Goal: Task Accomplishment & Management: Use online tool/utility

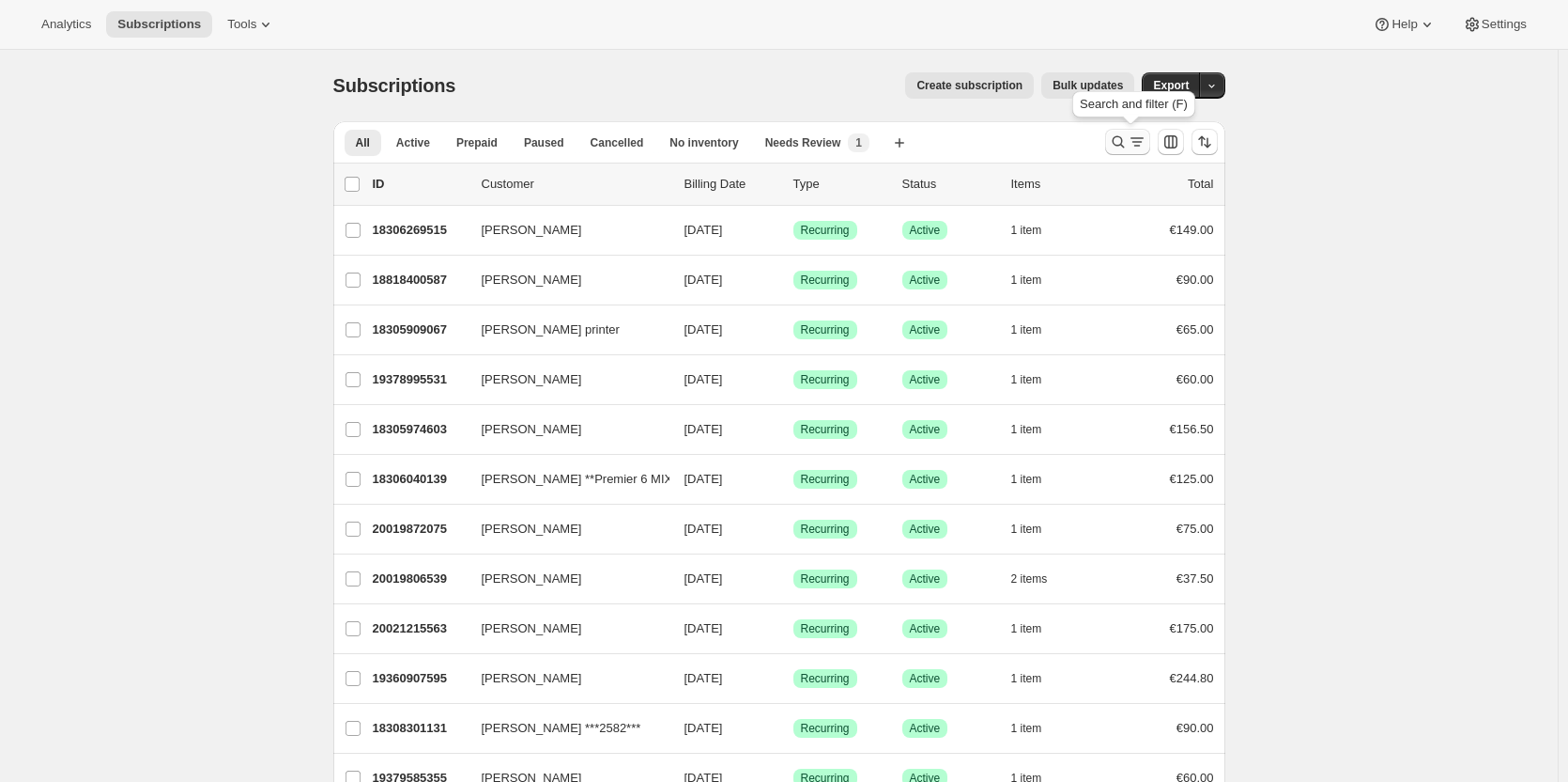
click at [1119, 141] on icon "Search and filter results" at bounding box center [1119, 142] width 19 height 19
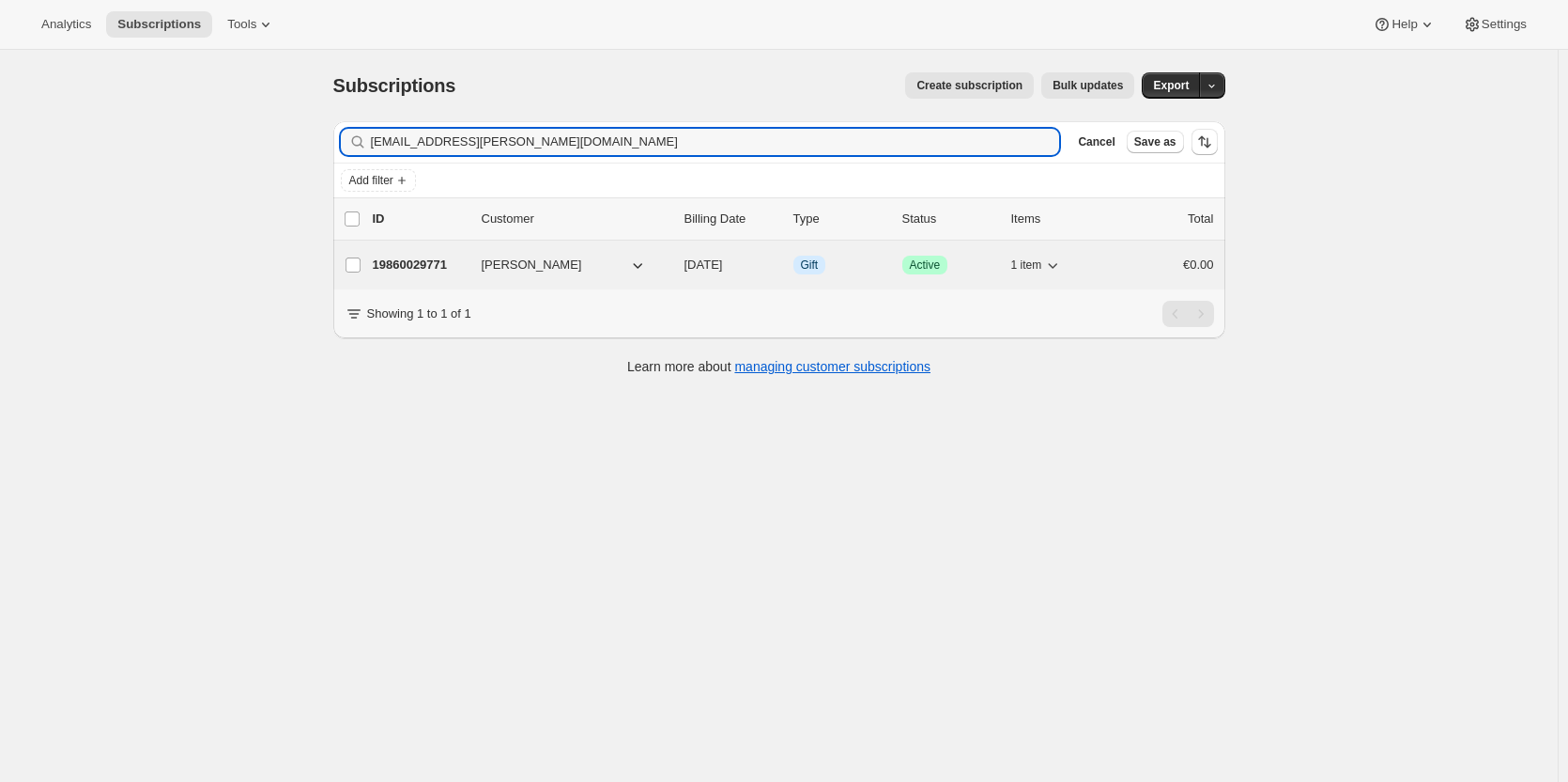
type input "[EMAIL_ADDRESS][PERSON_NAME][DOMAIN_NAME]"
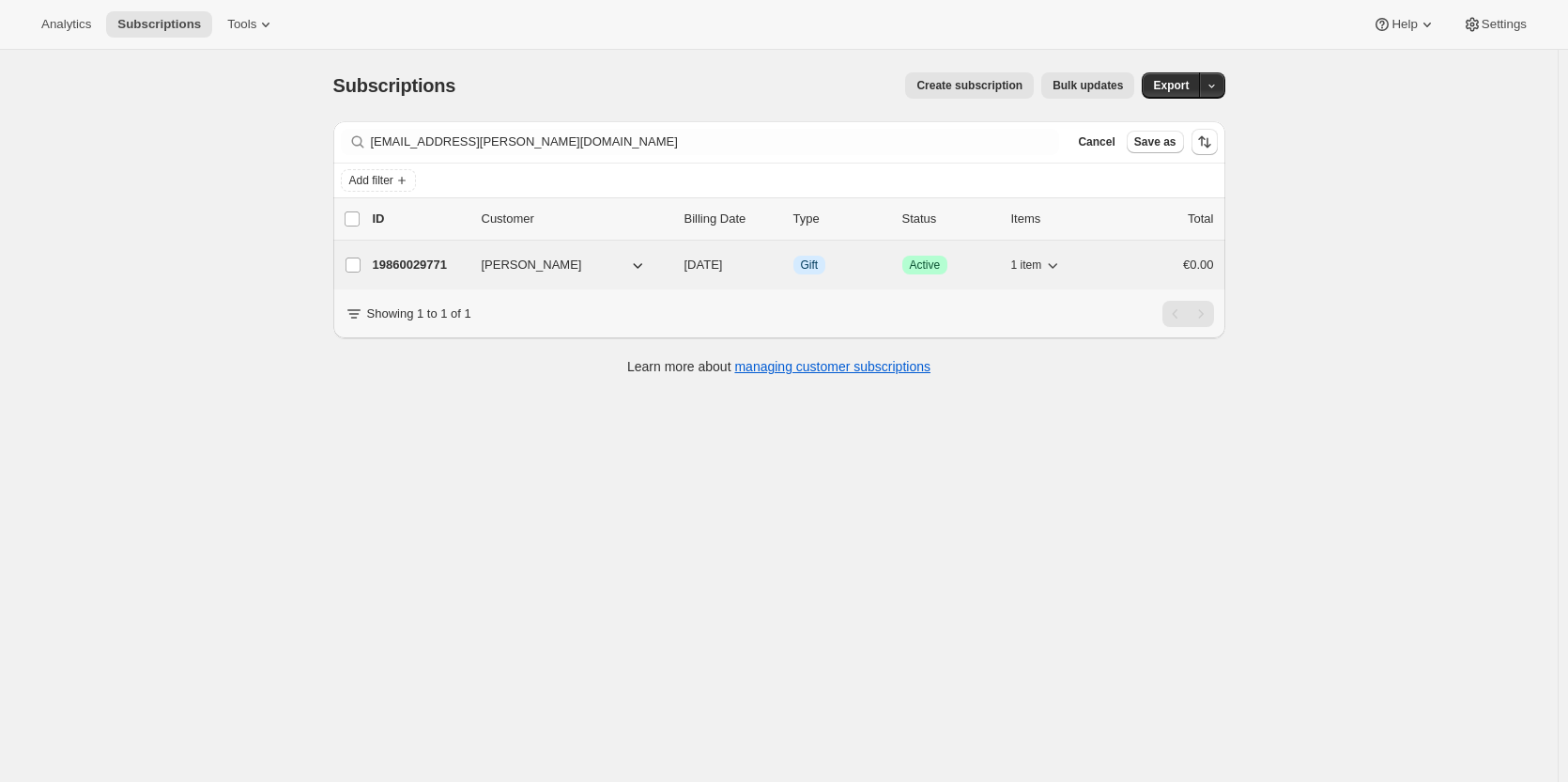
click at [429, 270] on p "19860029771" at bounding box center [419, 265] width 93 height 19
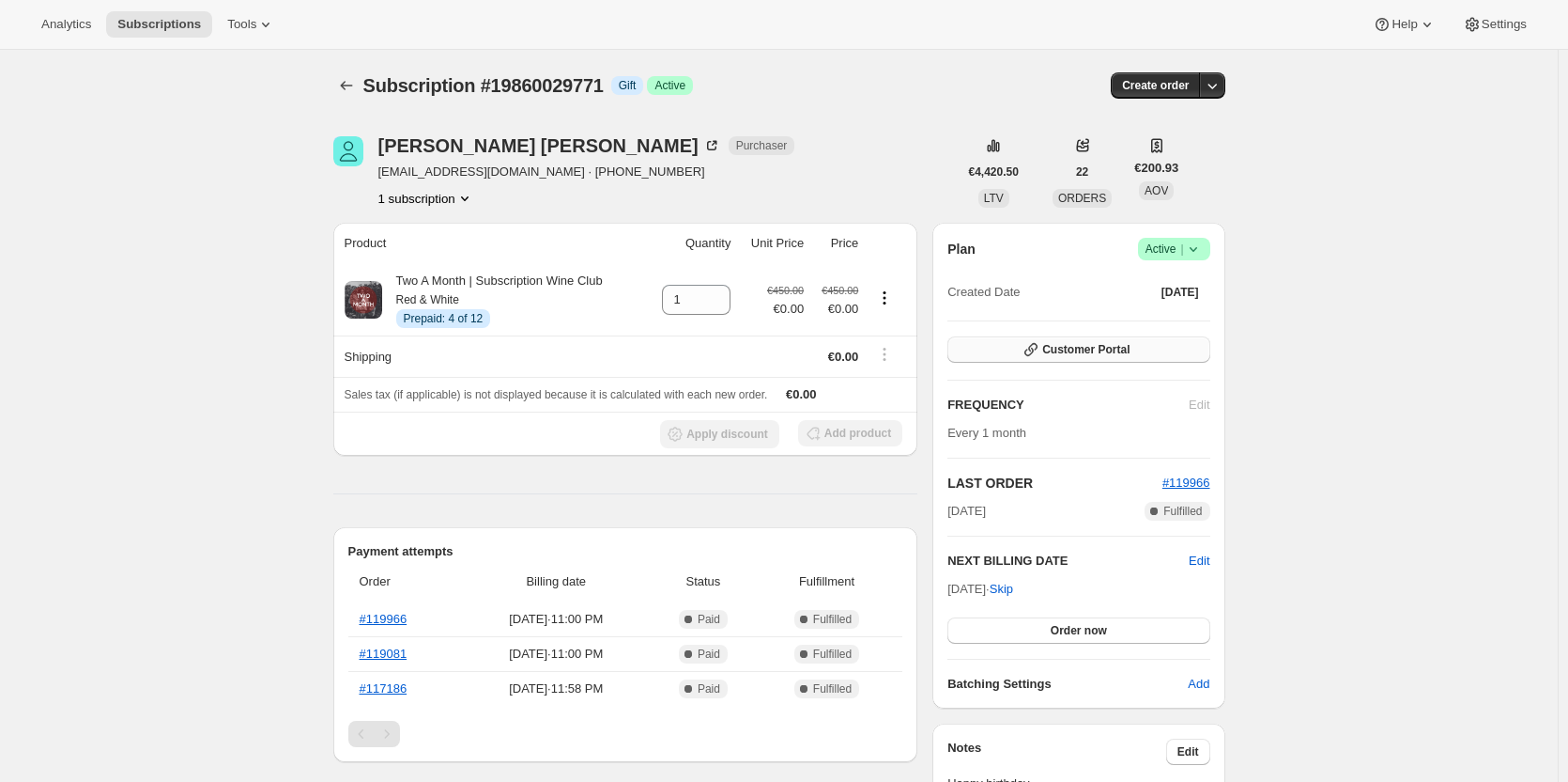
click at [1045, 360] on button "Customer Portal" at bounding box center [1079, 349] width 262 height 26
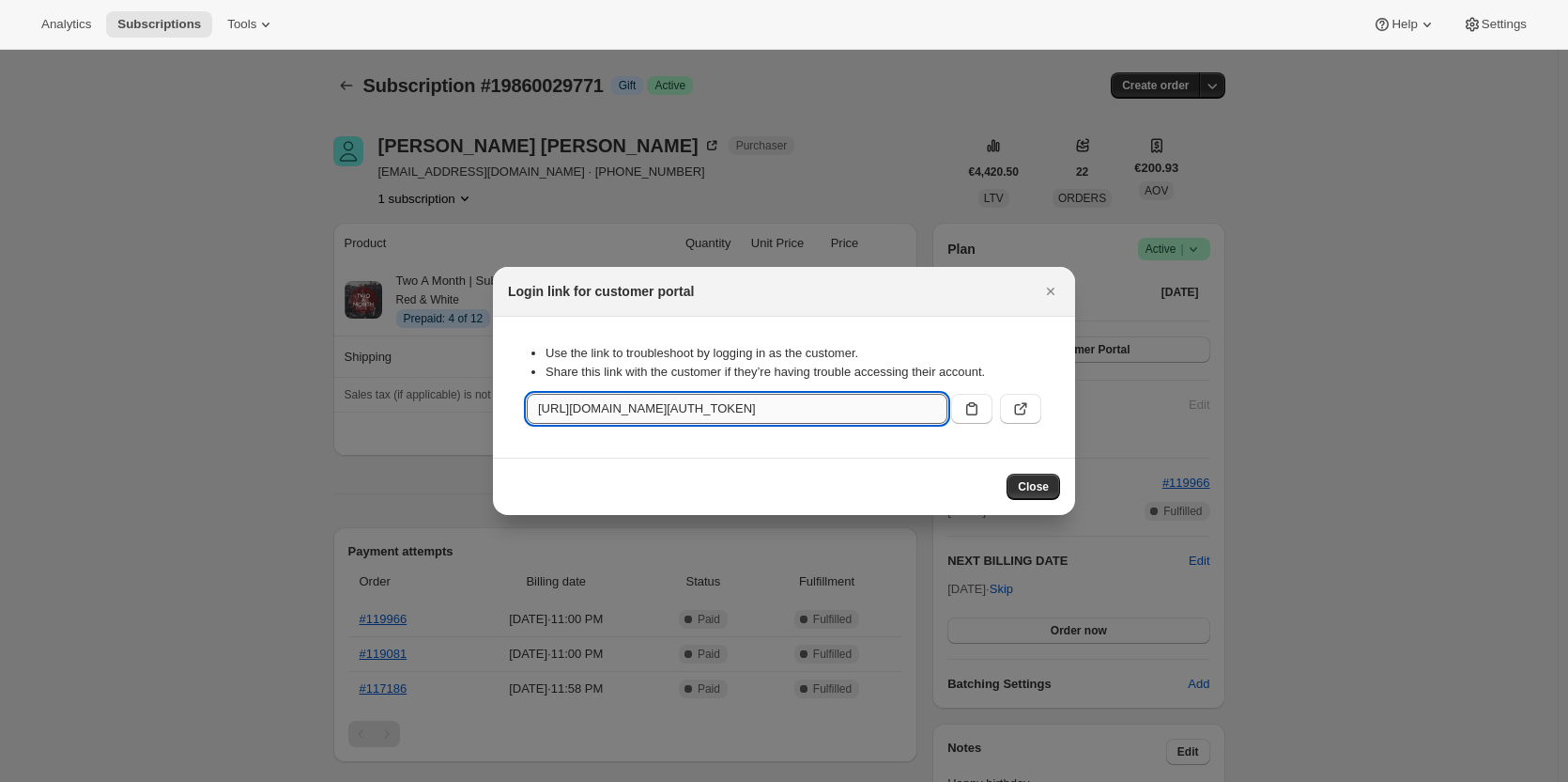
click at [913, 417] on input "[URL][DOMAIN_NAME][AUTH_TOKEN]" at bounding box center [737, 409] width 421 height 30
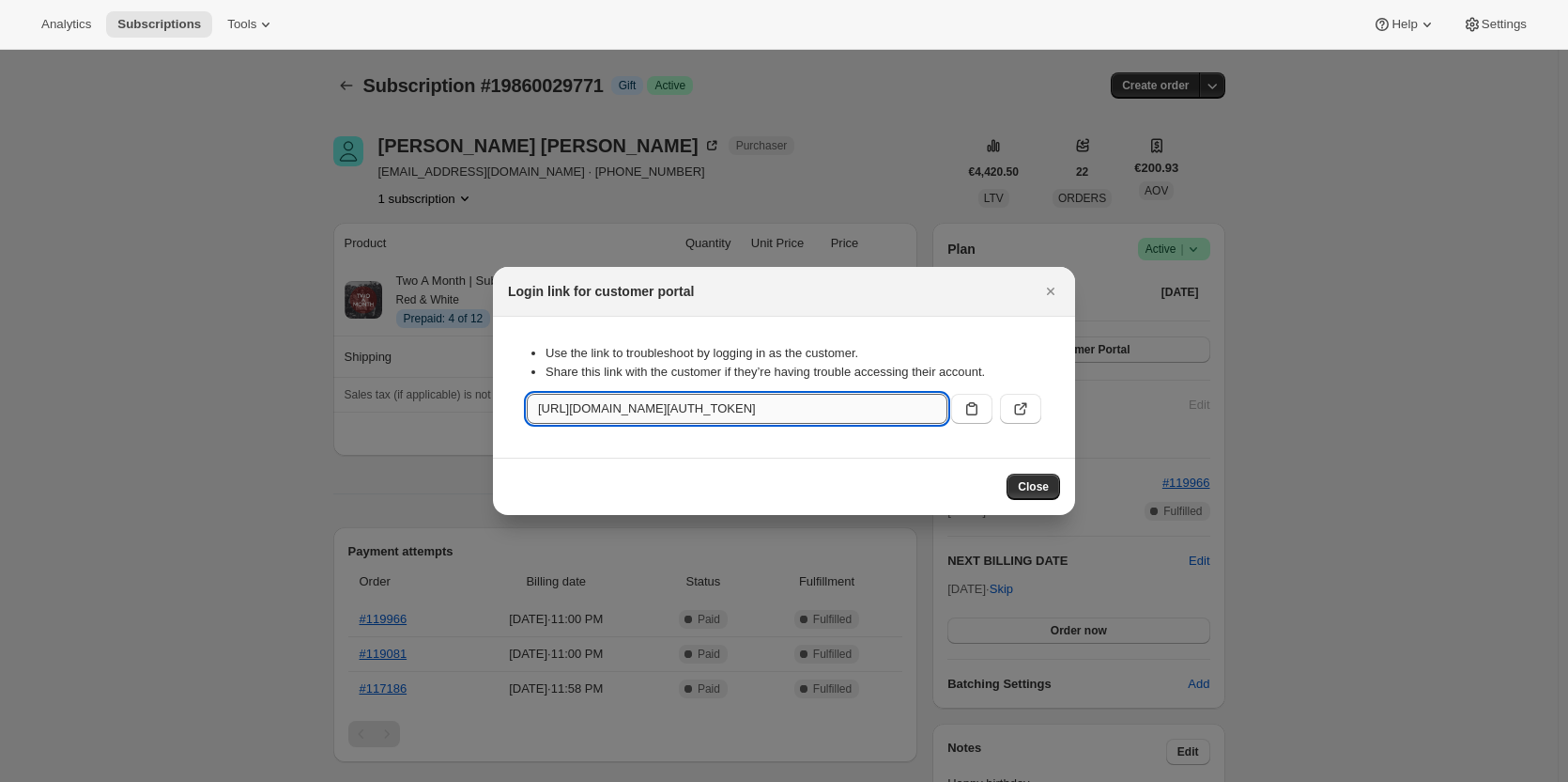
click at [913, 417] on input "[URL][DOMAIN_NAME][AUTH_TOKEN]" at bounding box center [737, 409] width 421 height 30
drag, startPoint x: 913, startPoint y: 417, endPoint x: 998, endPoint y: 450, distance: 91.2
click at [998, 450] on section "Use the link to troubleshoot by logging in as the customer. Share this link wit…" at bounding box center [784, 386] width 582 height 141
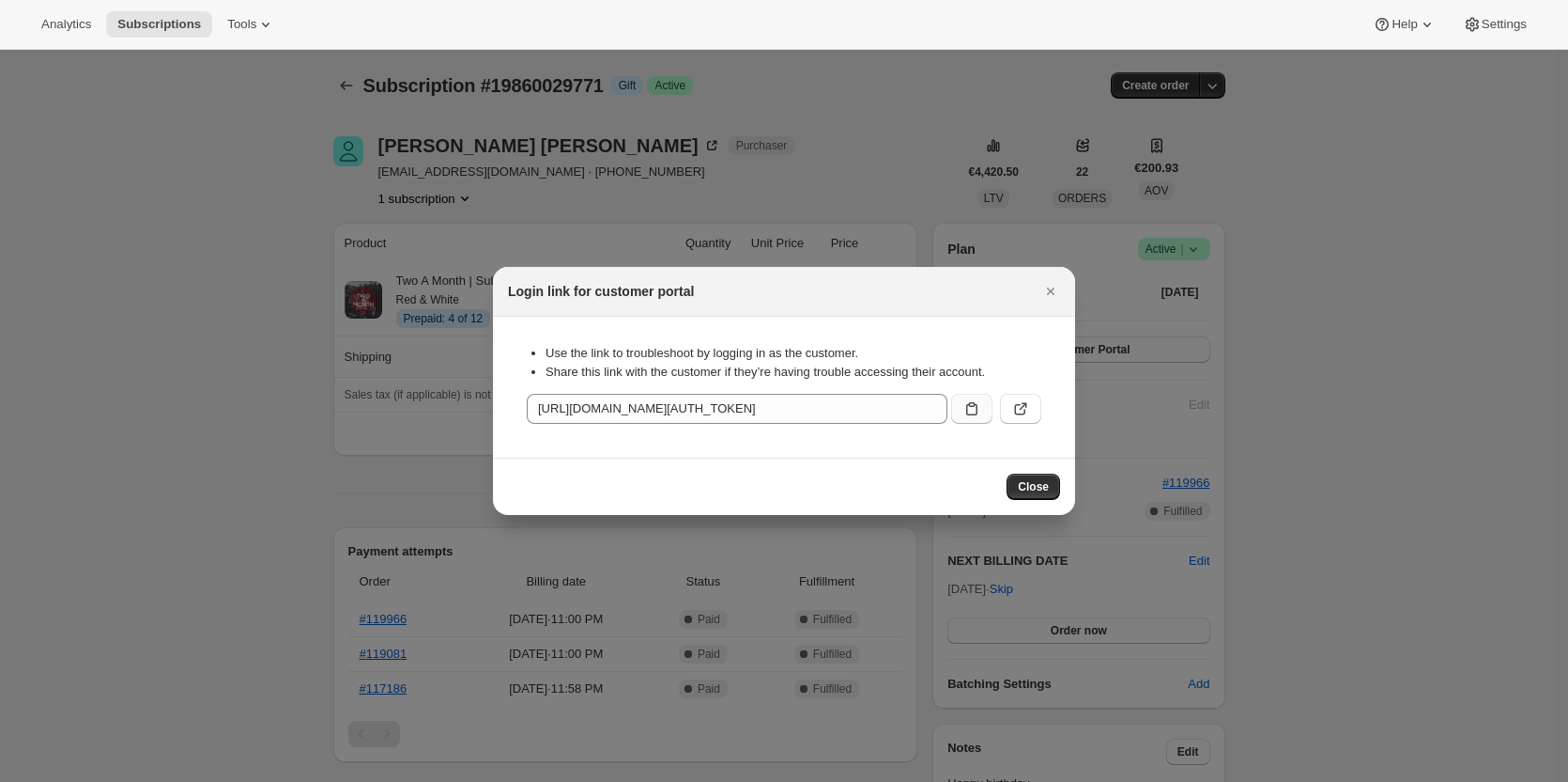
click at [972, 413] on icon ":rcb:" at bounding box center [972, 409] width 19 height 19
click at [1026, 483] on span "Close" at bounding box center [1033, 486] width 31 height 15
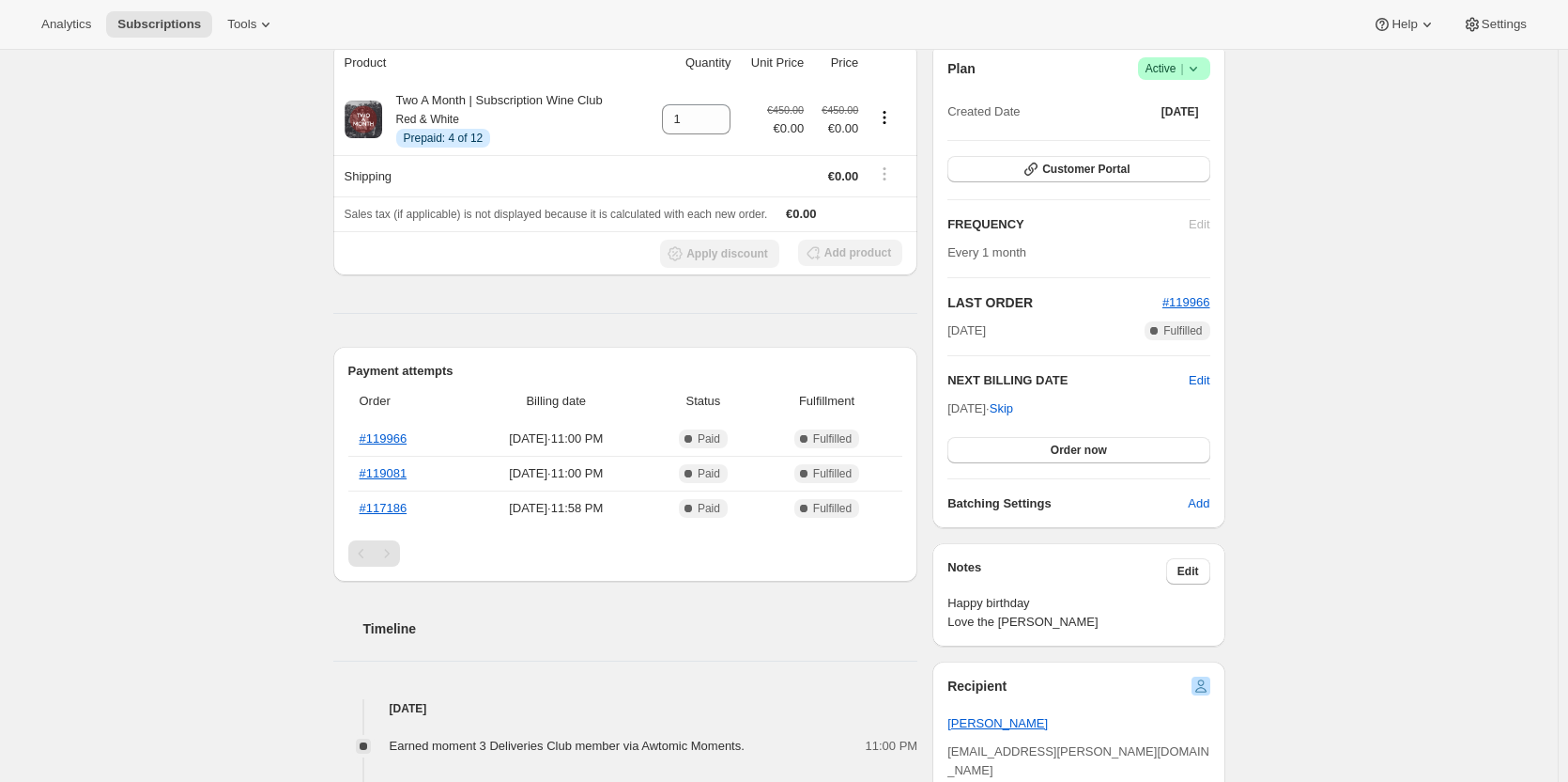
scroll to position [188, 0]
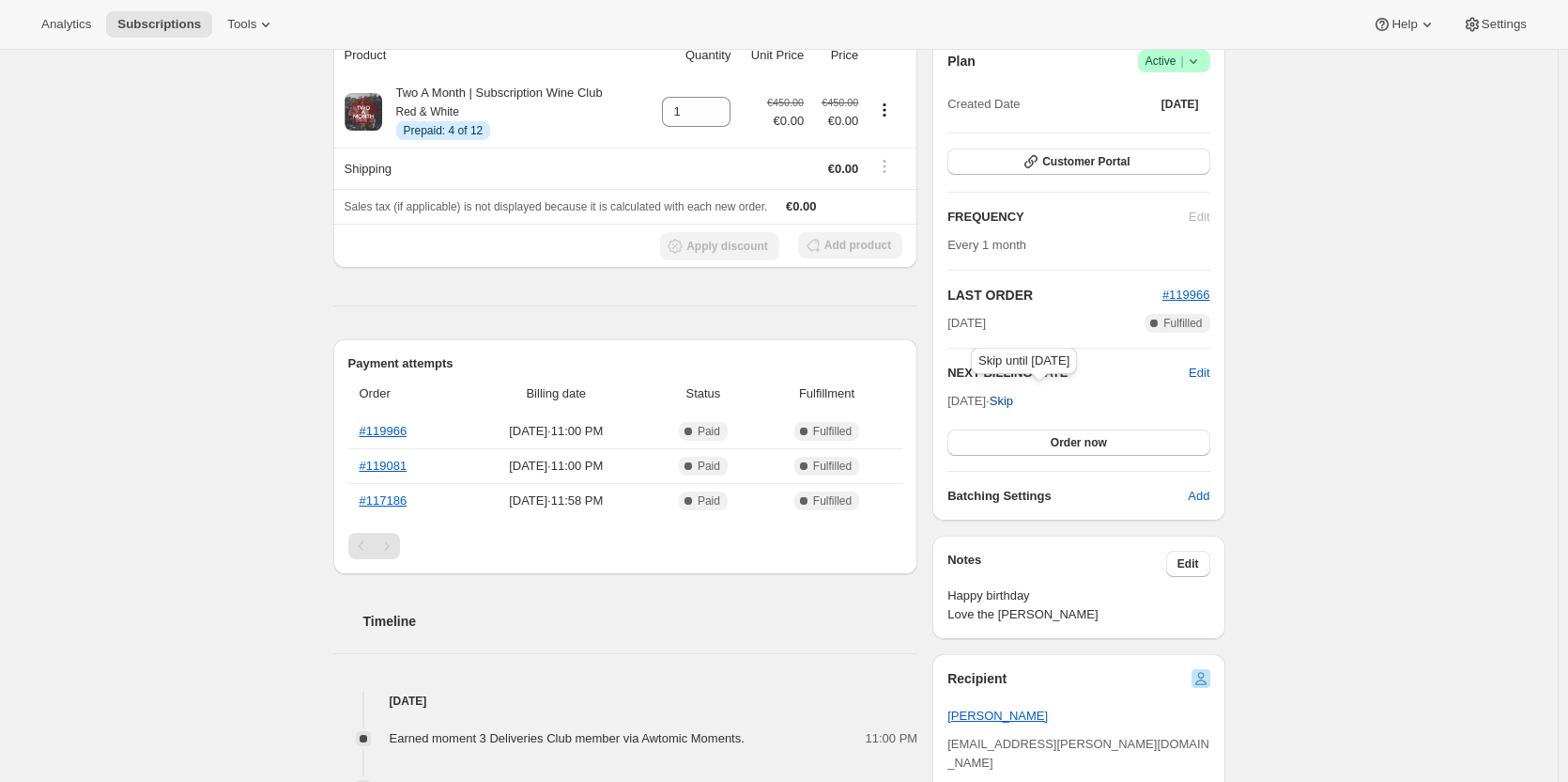
click at [1013, 406] on span "Skip" at bounding box center [1002, 401] width 24 height 19
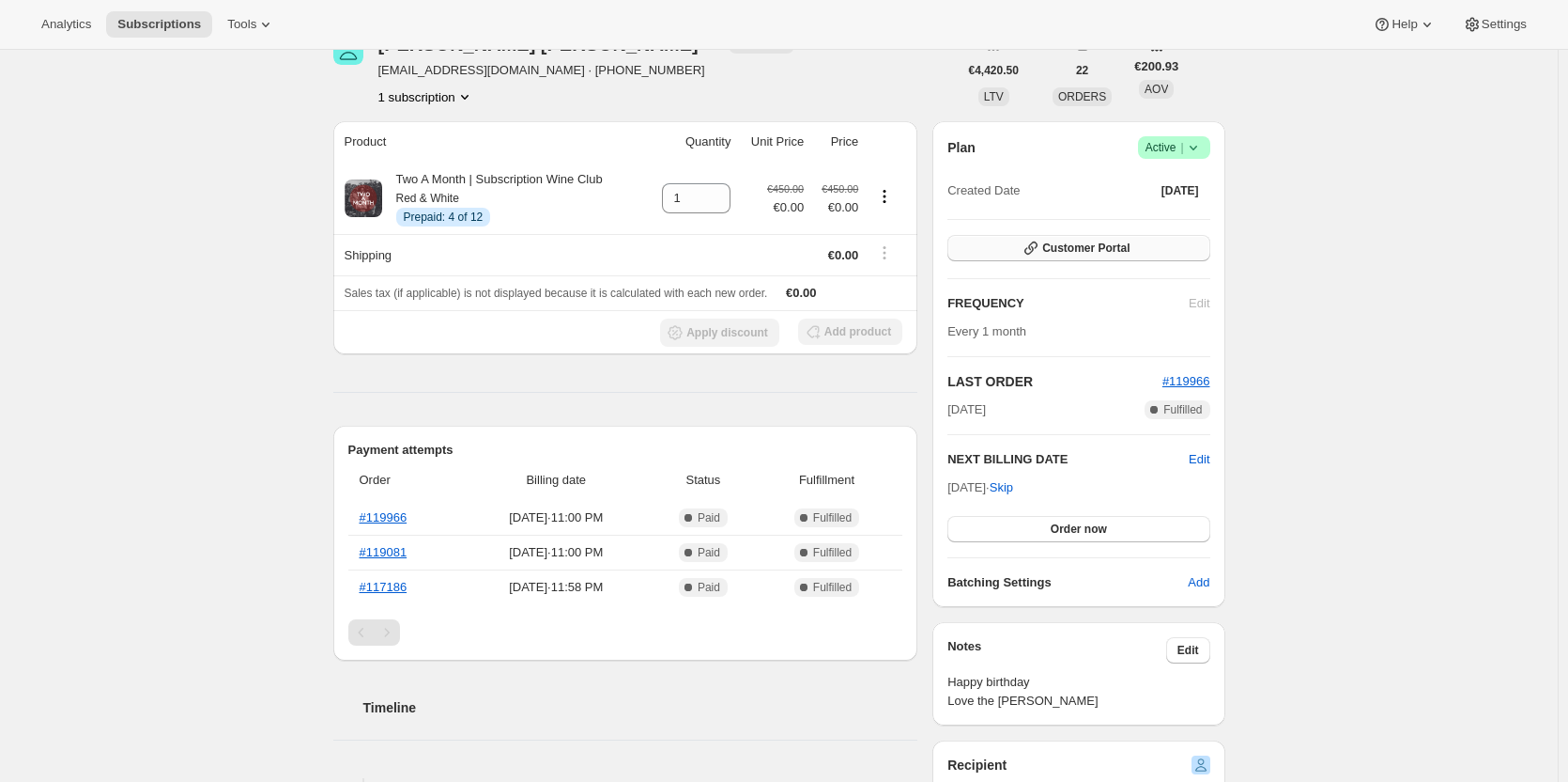
click at [1111, 245] on span "Customer Portal" at bounding box center [1086, 248] width 88 height 15
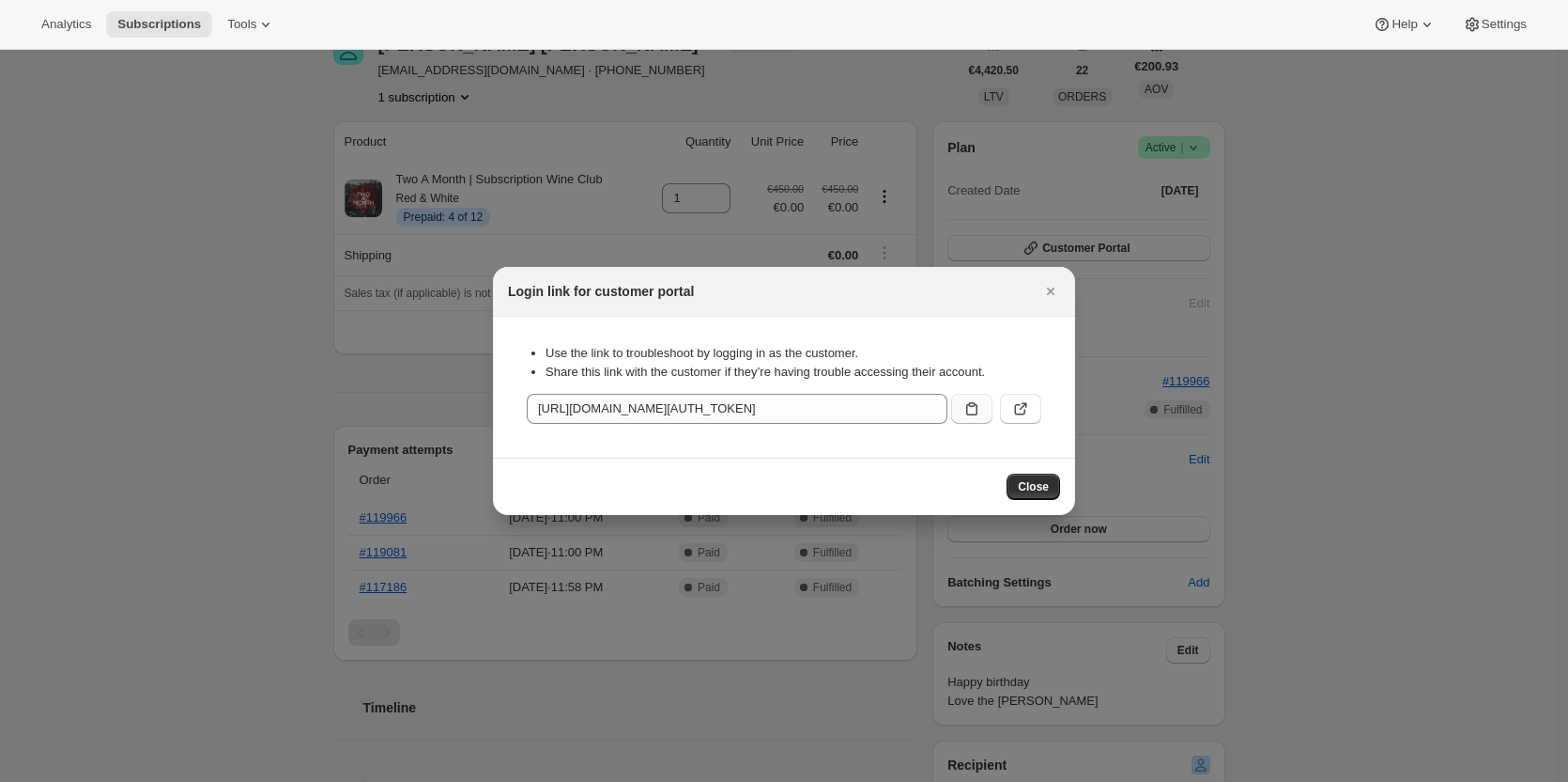
click at [969, 410] on icon ":rf8:" at bounding box center [972, 409] width 19 height 19
drag, startPoint x: 1053, startPoint y: 288, endPoint x: 1036, endPoint y: 279, distance: 19.2
click at [1053, 288] on icon "Close" at bounding box center [1051, 291] width 8 height 8
